Goal: Task Accomplishment & Management: Manage account settings

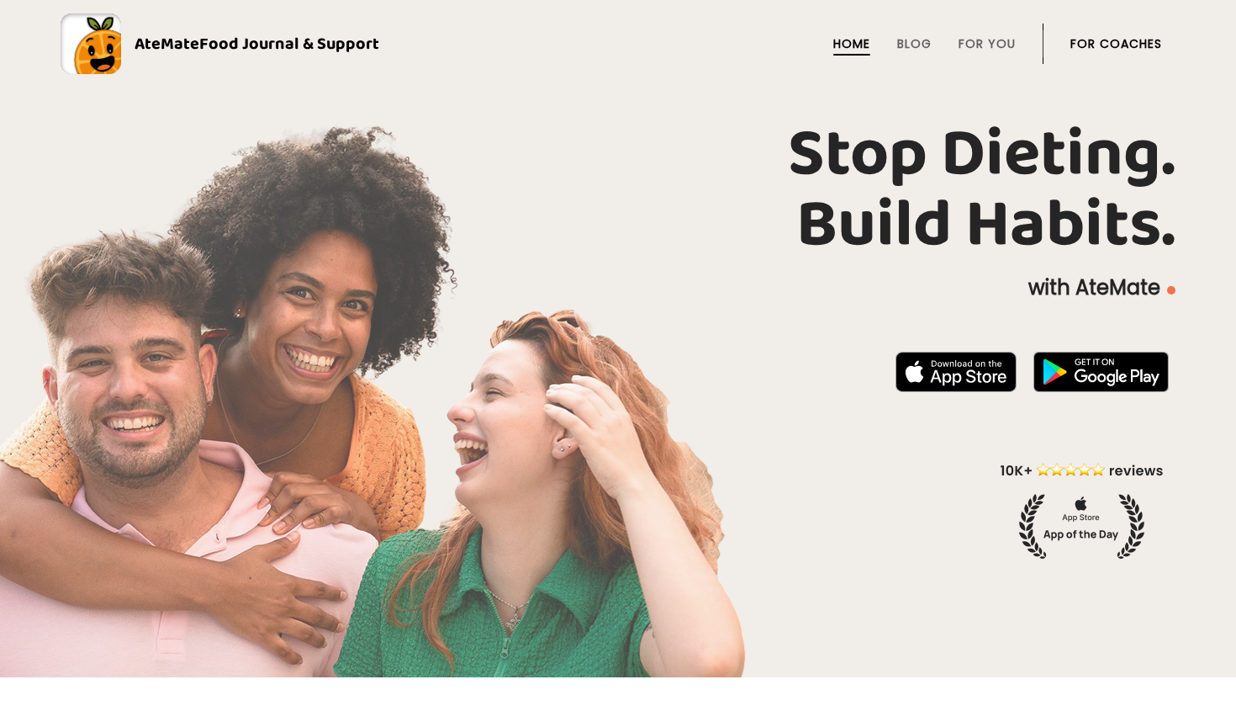
click at [1124, 50] on link "For Coaches" at bounding box center [1117, 43] width 92 height 13
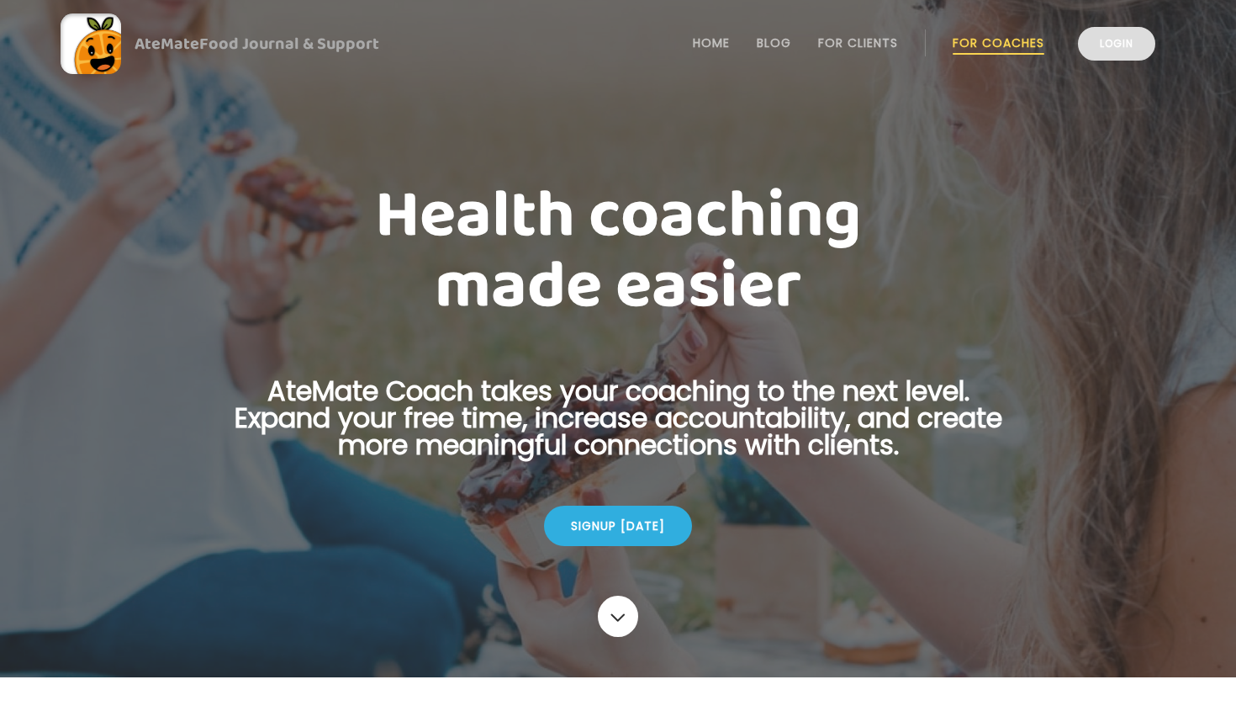
click at [1146, 40] on link "Login" at bounding box center [1116, 44] width 77 height 34
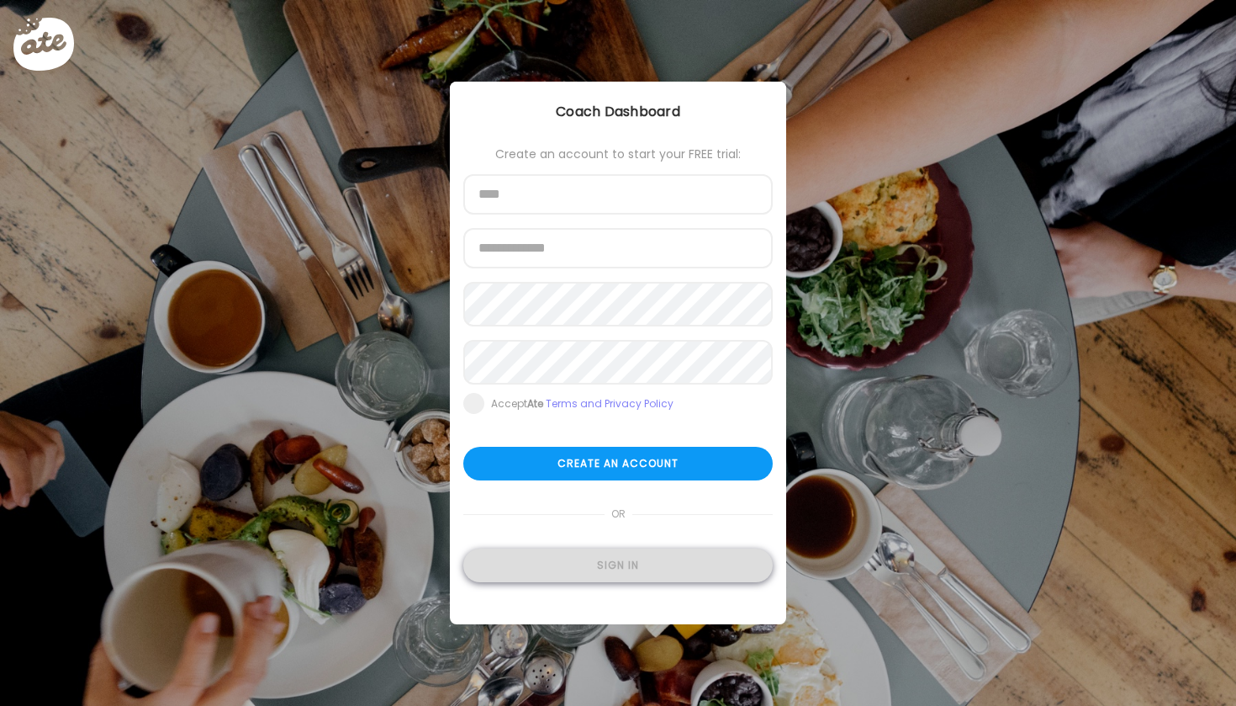
click at [609, 582] on div "Sign in" at bounding box center [618, 565] width 310 height 34
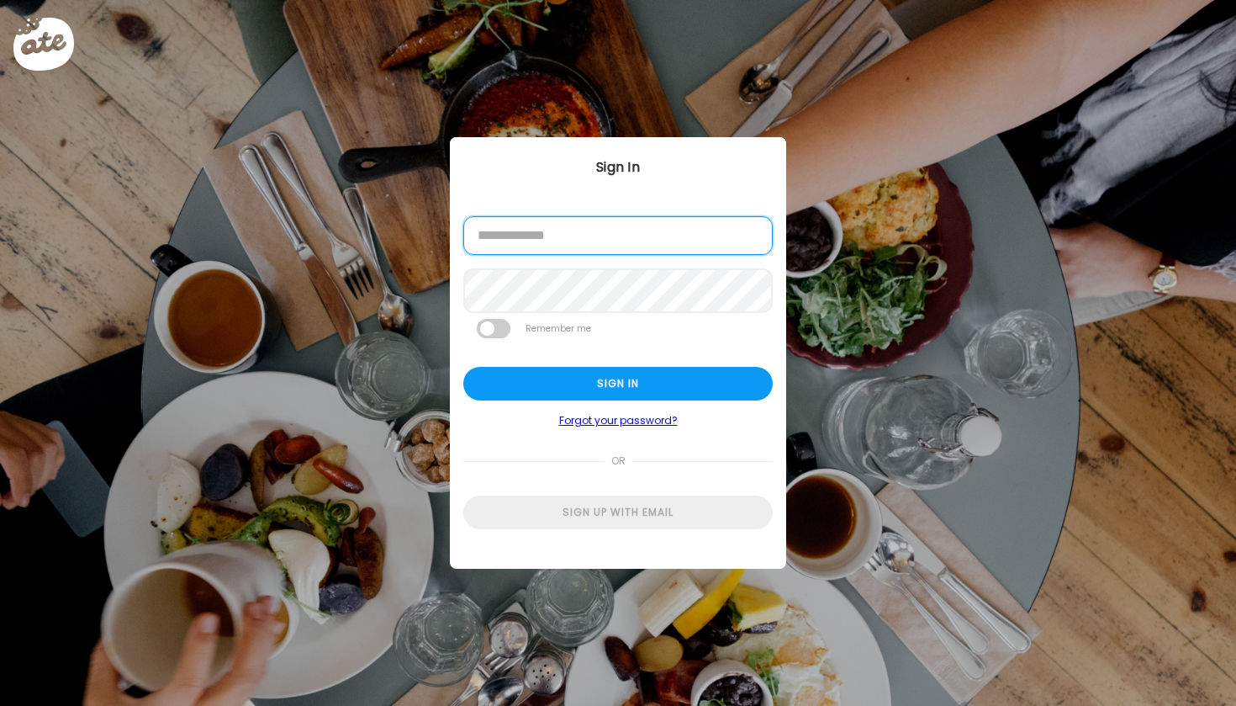
type input "**********"
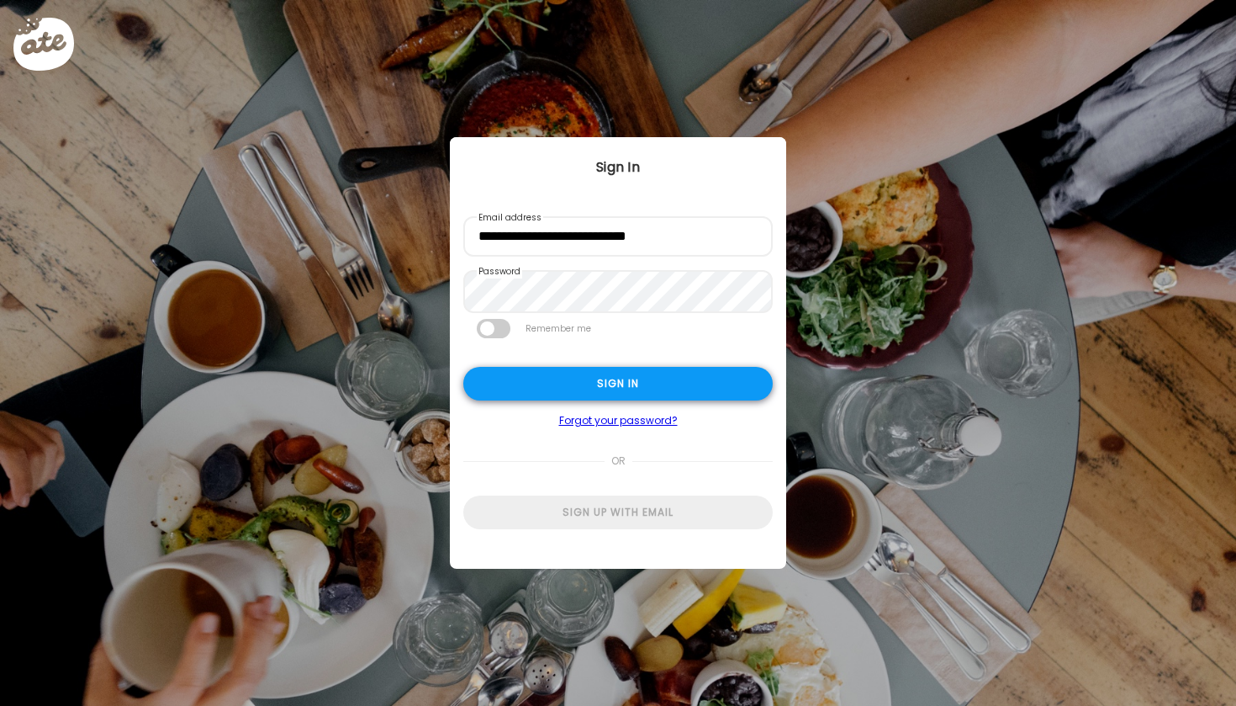
click at [640, 396] on div "Sign in" at bounding box center [618, 384] width 310 height 34
type input "**********"
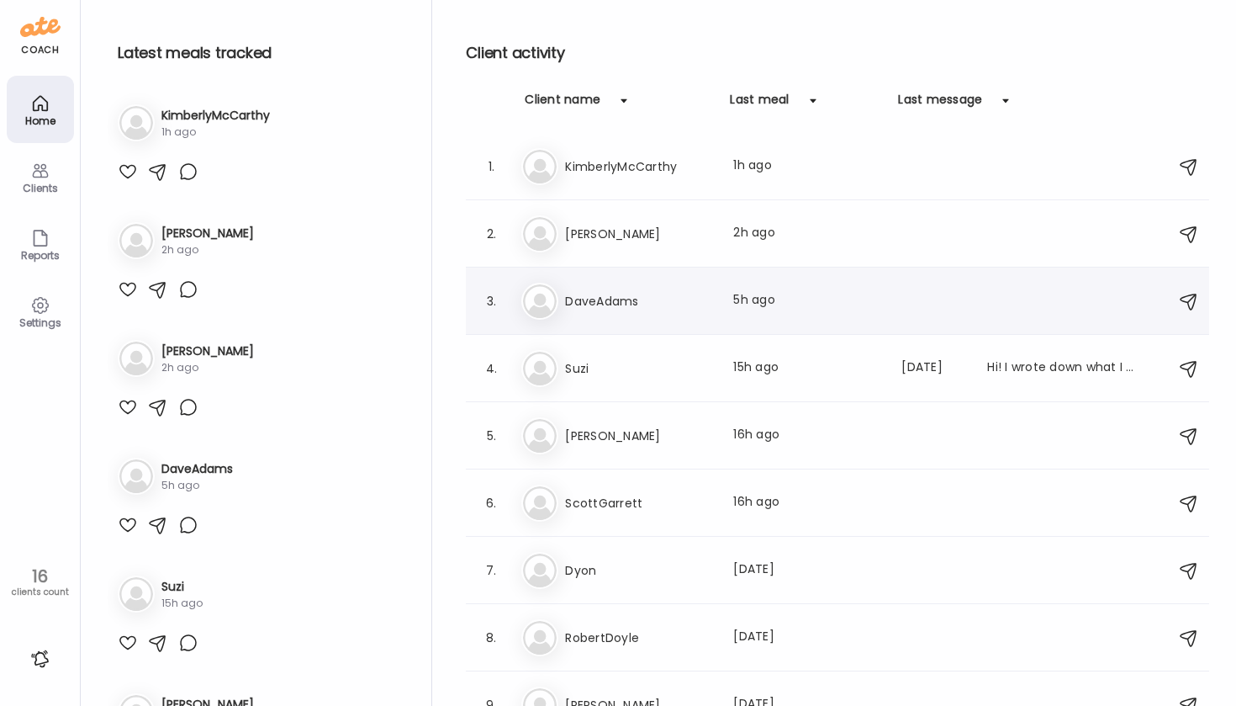
scroll to position [59, 0]
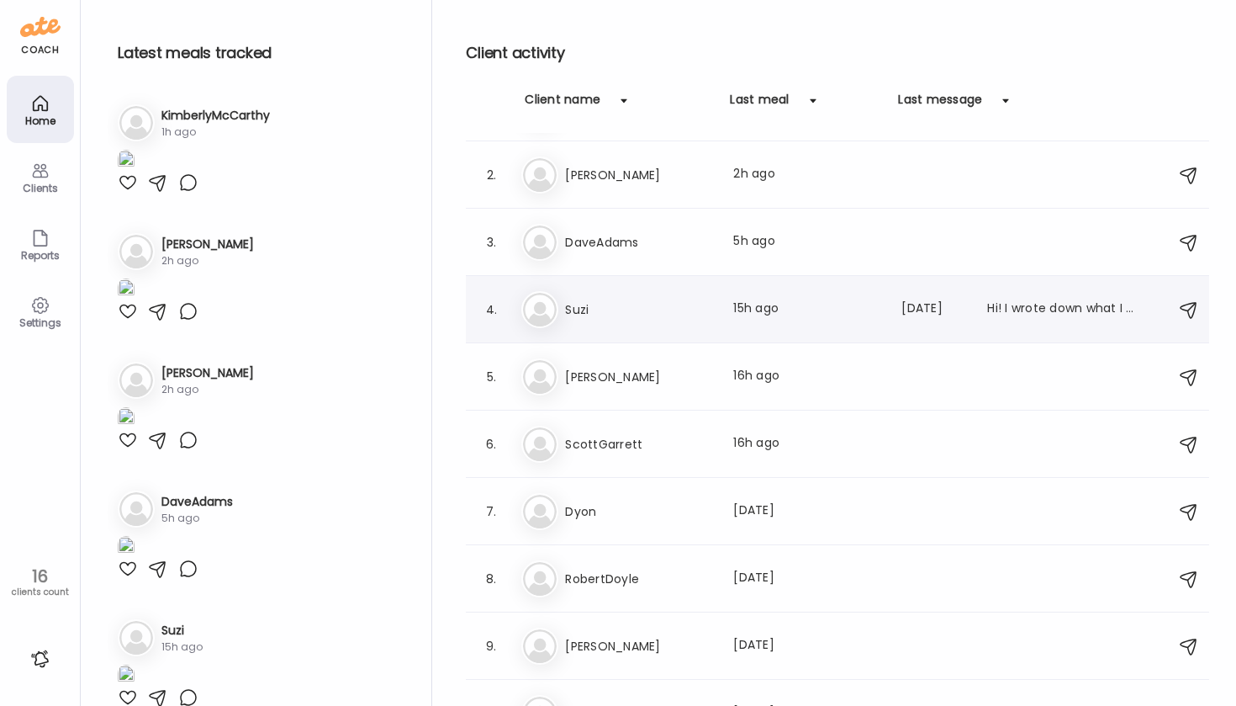
click at [586, 305] on h3 "Suzi" at bounding box center [639, 309] width 148 height 20
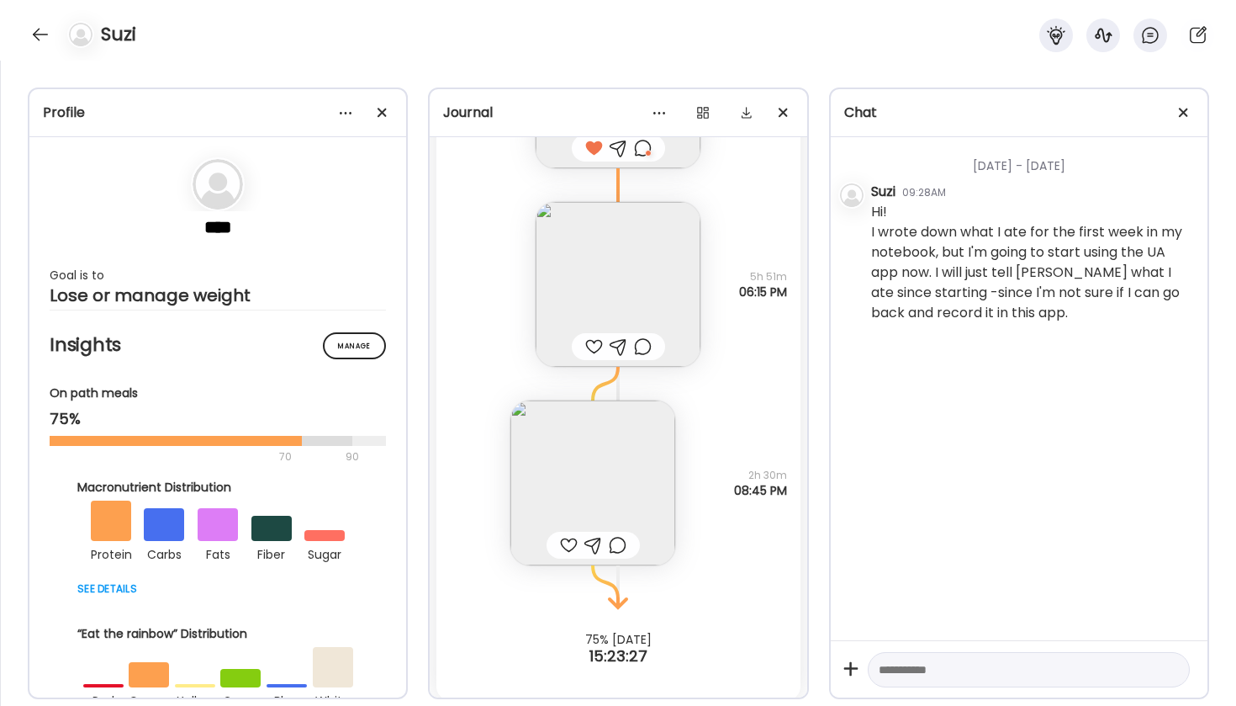
scroll to position [5816, 0]
click at [601, 480] on img at bounding box center [593, 486] width 165 height 165
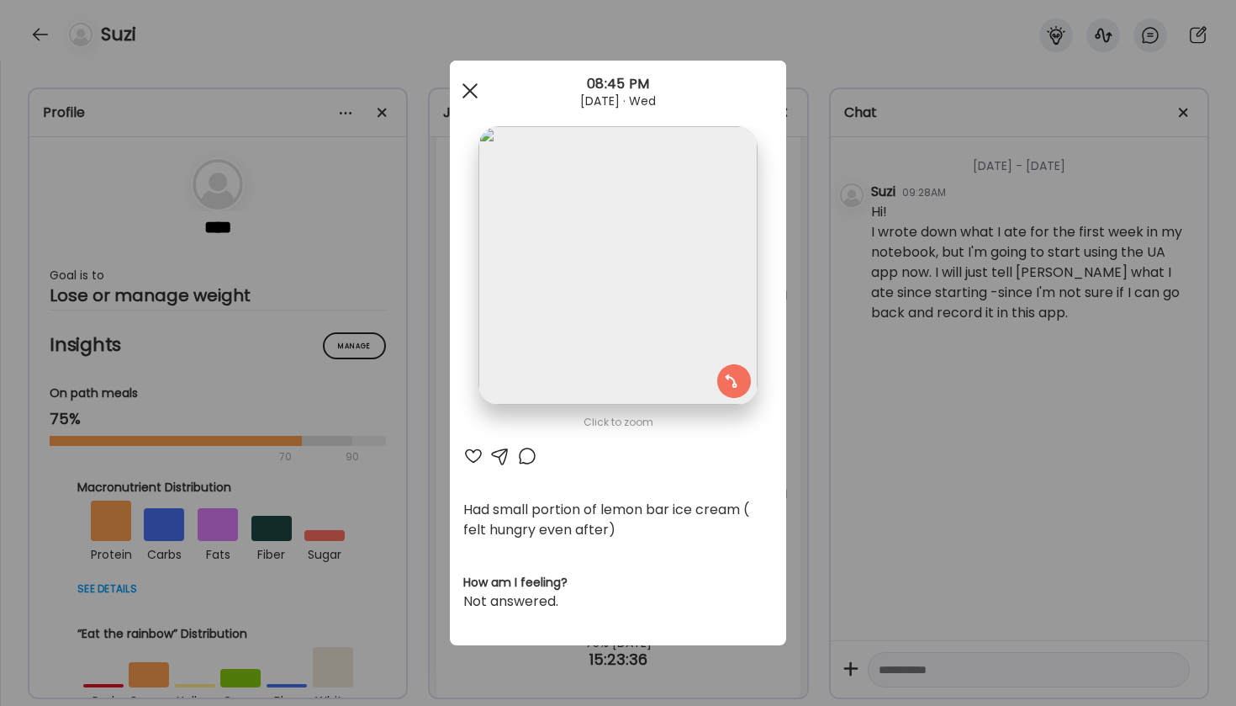
click at [477, 89] on div at bounding box center [470, 91] width 34 height 34
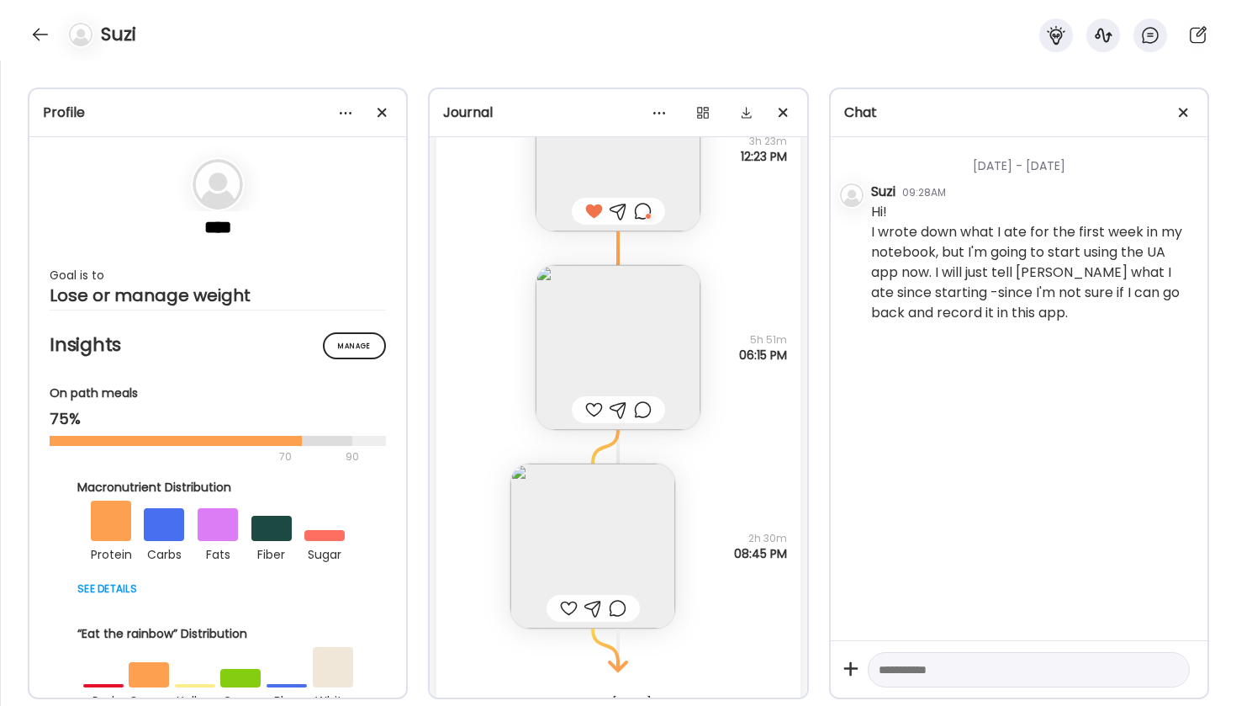
scroll to position [5751, 0]
click at [613, 386] on img at bounding box center [618, 353] width 165 height 165
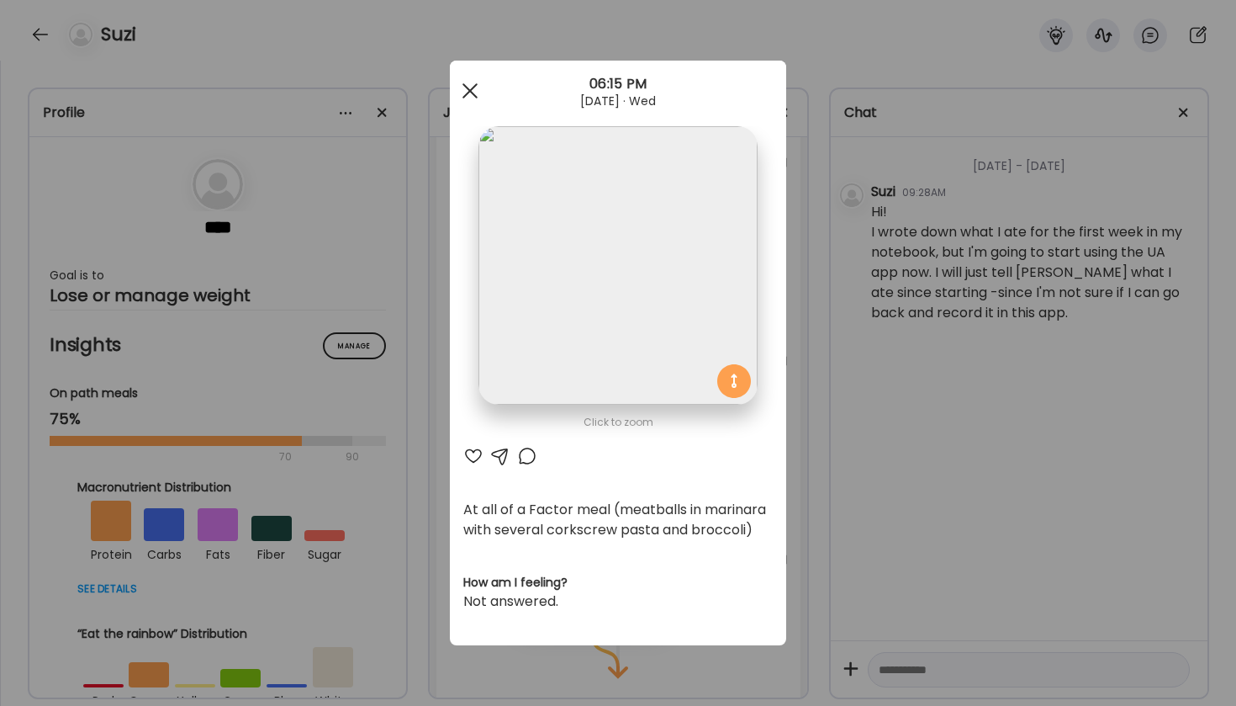
click at [472, 88] on span at bounding box center [470, 90] width 15 height 15
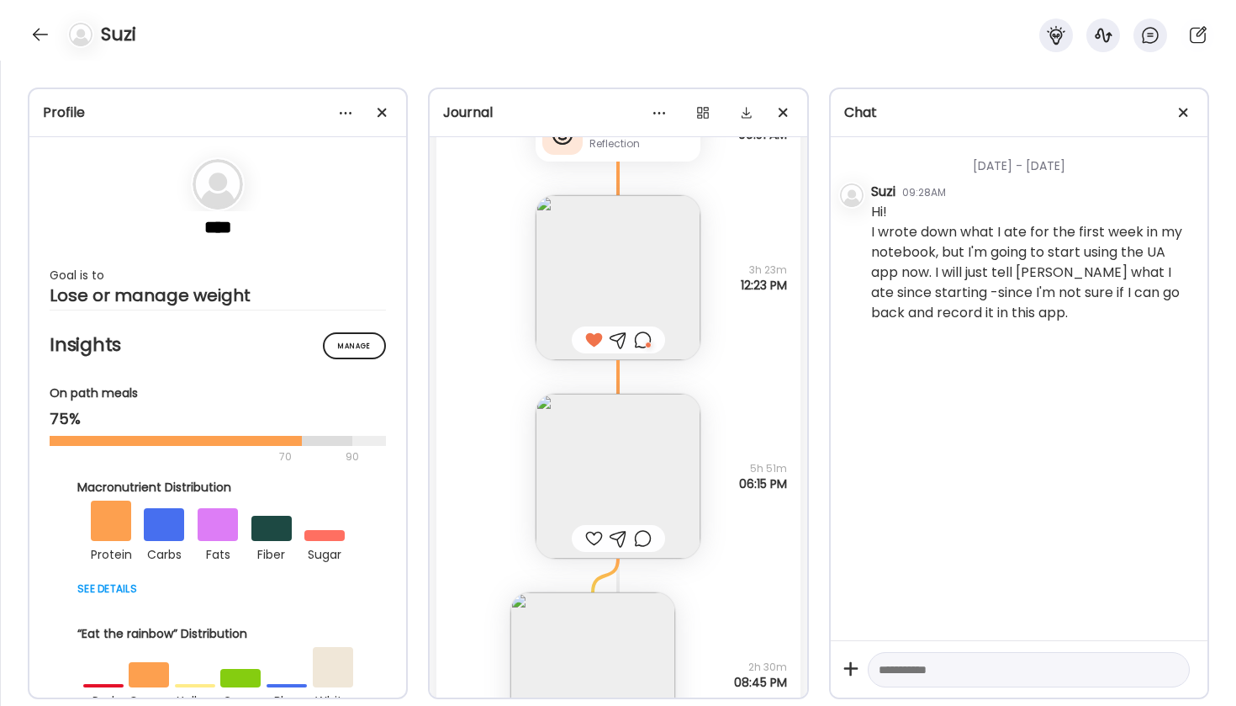
scroll to position [5471, 0]
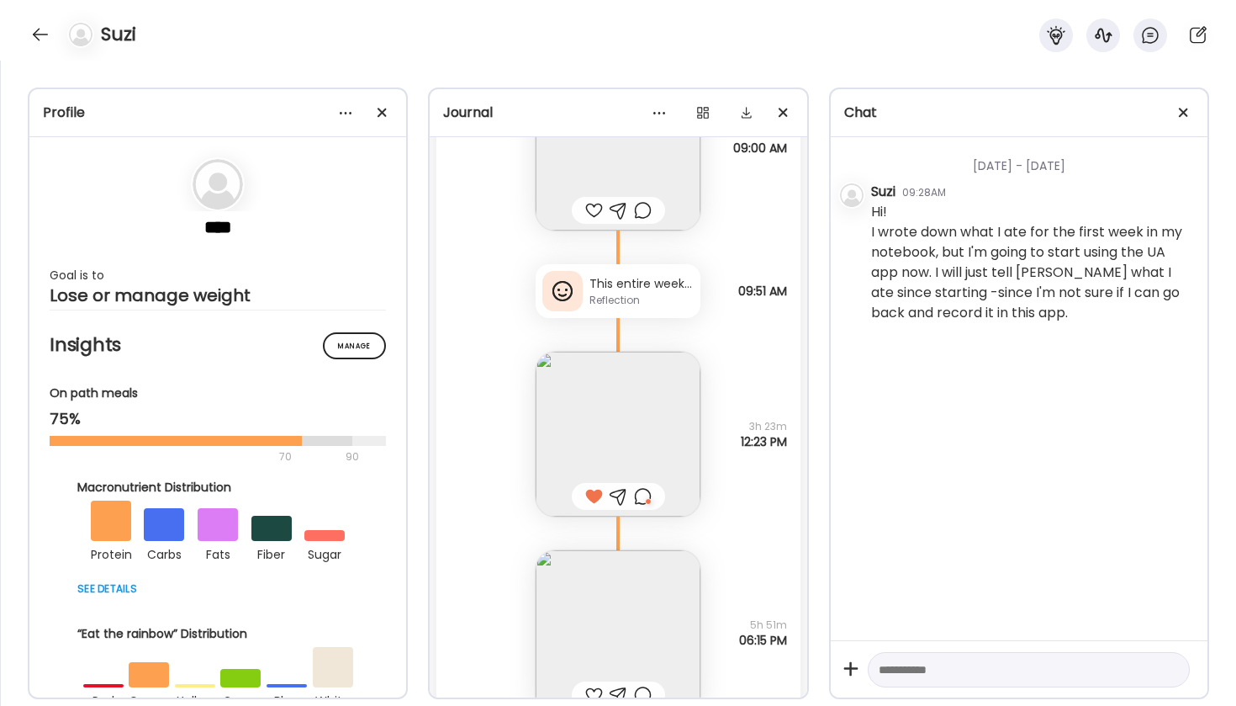
click at [618, 391] on img at bounding box center [618, 434] width 165 height 165
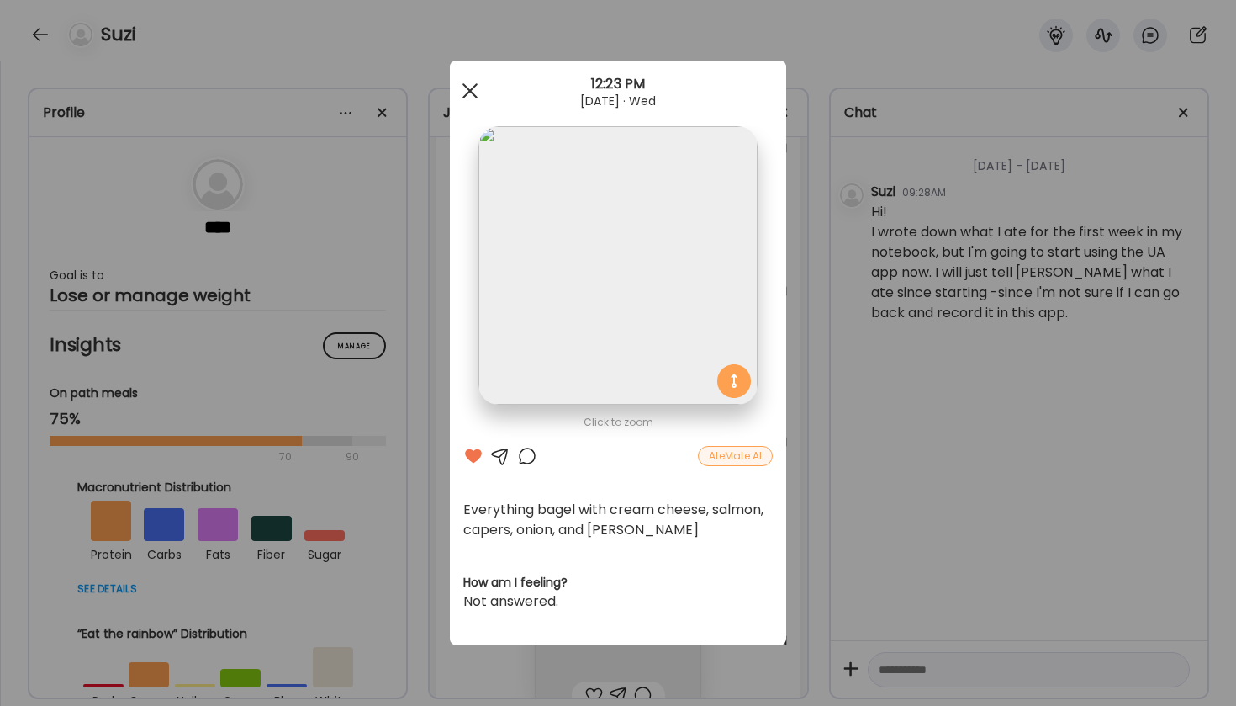
click at [475, 97] on span at bounding box center [470, 90] width 15 height 15
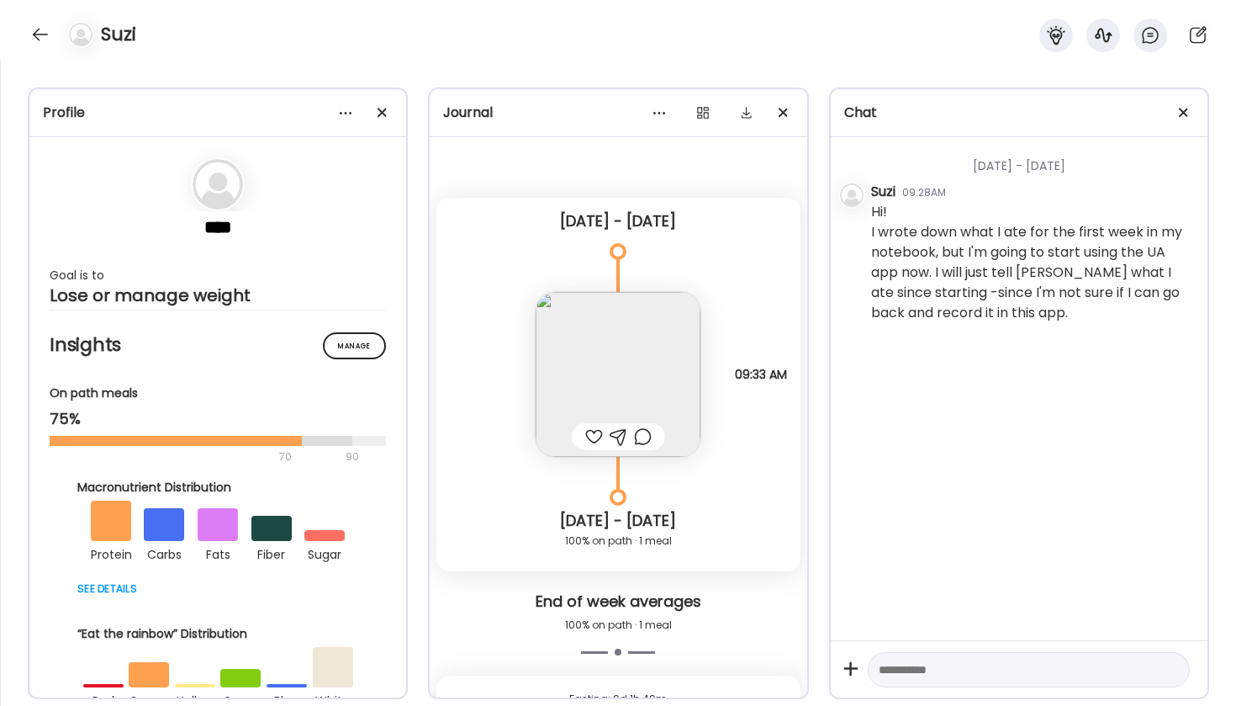
scroll to position [0, 0]
